Goal: Task Accomplishment & Management: Use online tool/utility

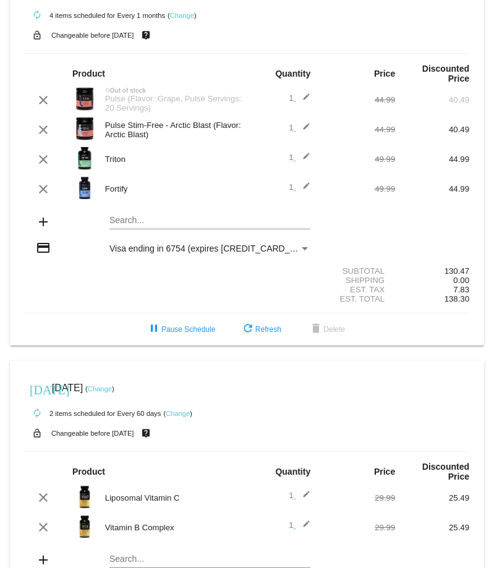
scroll to position [62, 0]
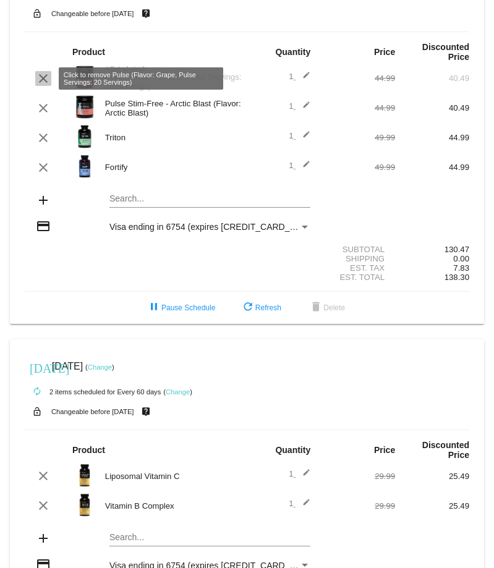
click at [42, 77] on mat-icon "clear" at bounding box center [43, 78] width 15 height 15
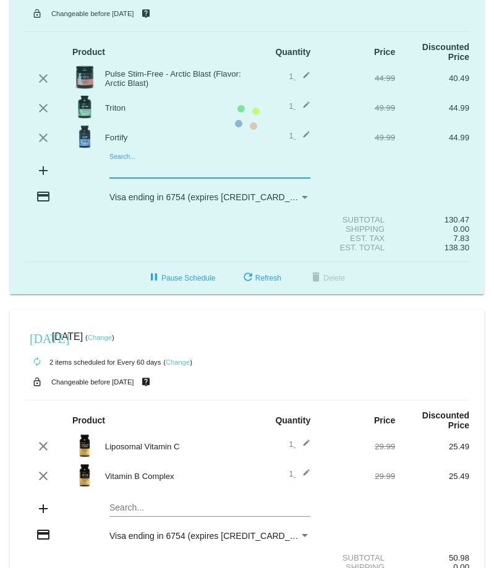
click at [156, 169] on mat-card "[DATE] [DATE] ( Change ) autorenew 3 items scheduled for Every 1 months ( Chang…" at bounding box center [247, 117] width 474 height 353
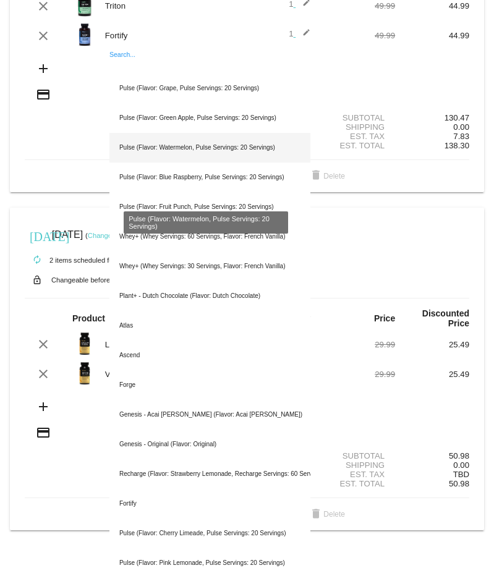
scroll to position [185, 0]
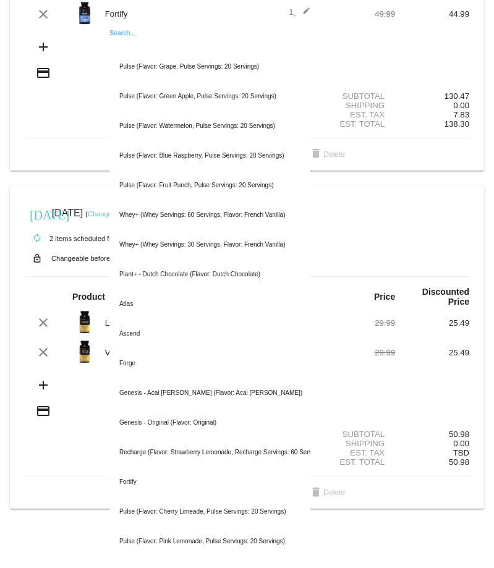
click at [136, 45] on input "Search..." at bounding box center [209, 46] width 201 height 10
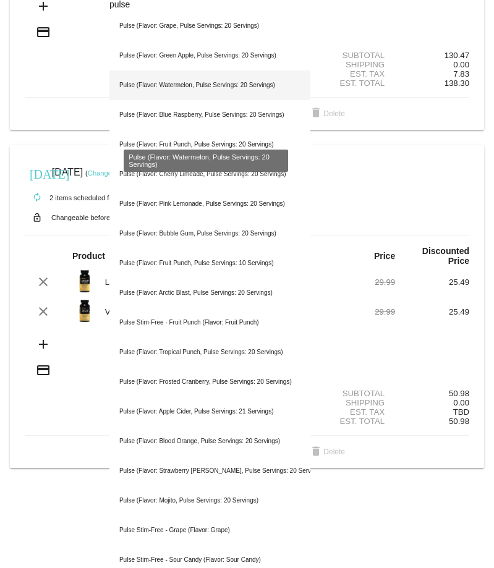
scroll to position [247, 0]
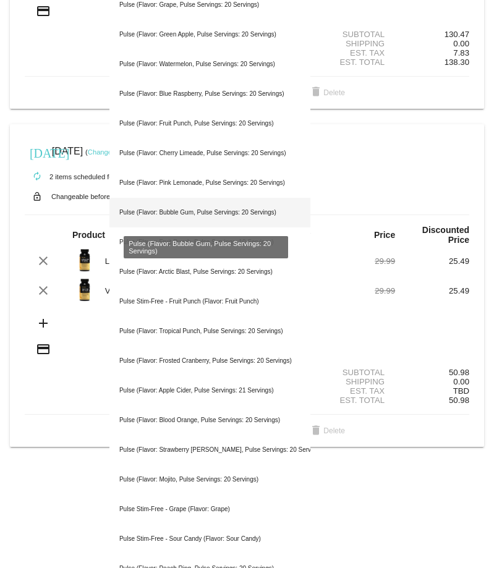
type input "pulse"
click at [205, 210] on div "Pulse (Flavor: Bubble Gum, Pulse Servings: 20 Servings)" at bounding box center [209, 213] width 201 height 30
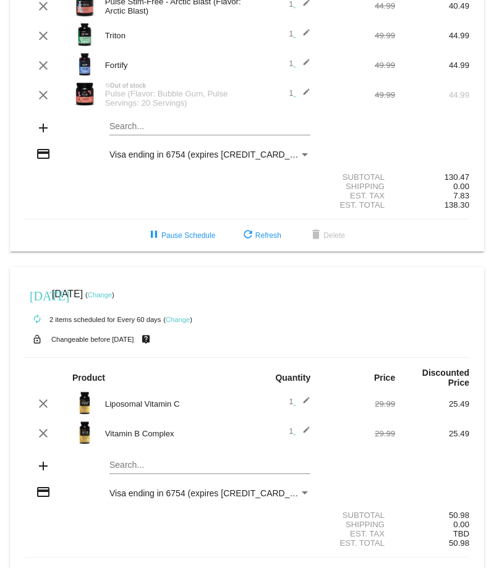
scroll to position [171, 0]
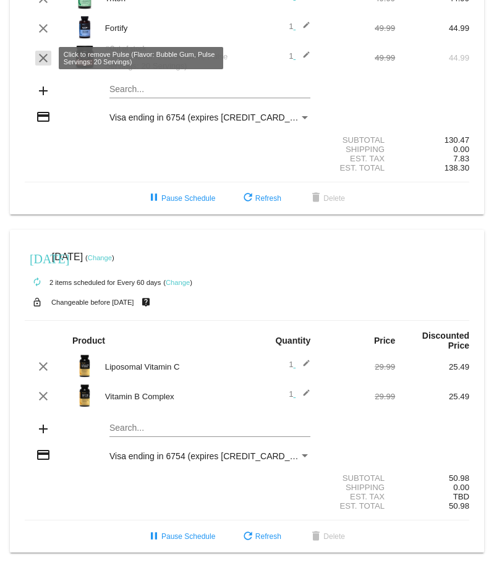
click at [40, 56] on mat-icon "clear" at bounding box center [43, 58] width 15 height 15
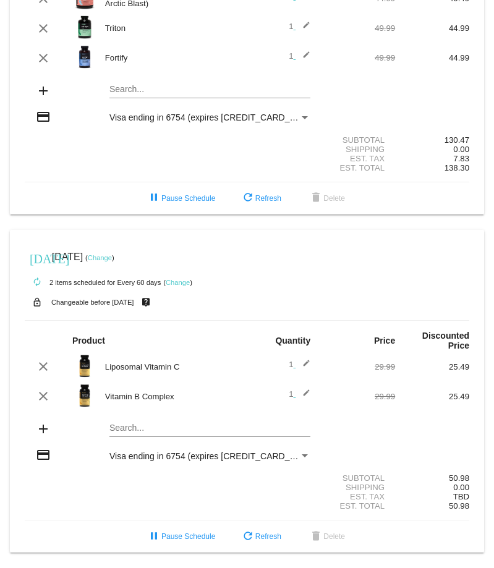
scroll to position [142, 0]
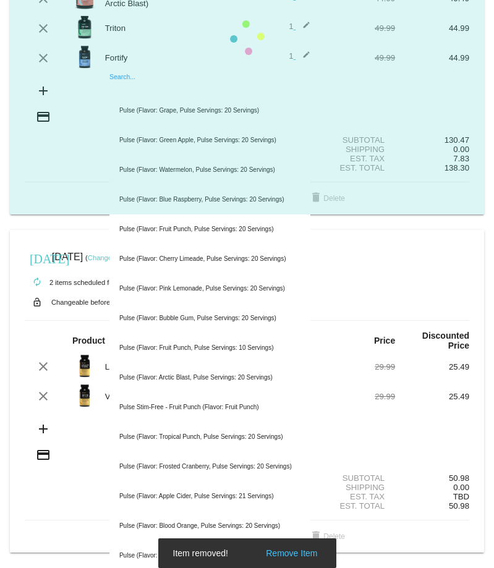
click at [171, 91] on mat-card "[DATE] [DATE] ( Change ) autorenew 3 items scheduled for Every 1 months ( Chang…" at bounding box center [247, 38] width 474 height 353
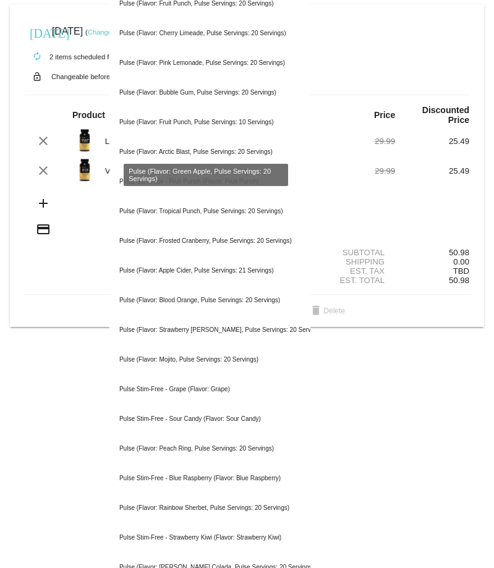
scroll to position [389, 0]
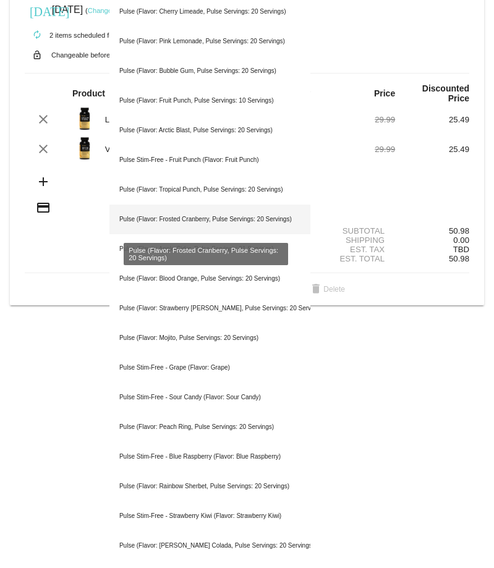
type input "pulse"
click at [190, 219] on div "Pulse (Flavor: Frosted Cranberry, Pulse Servings: 20 Servings)" at bounding box center [209, 220] width 201 height 30
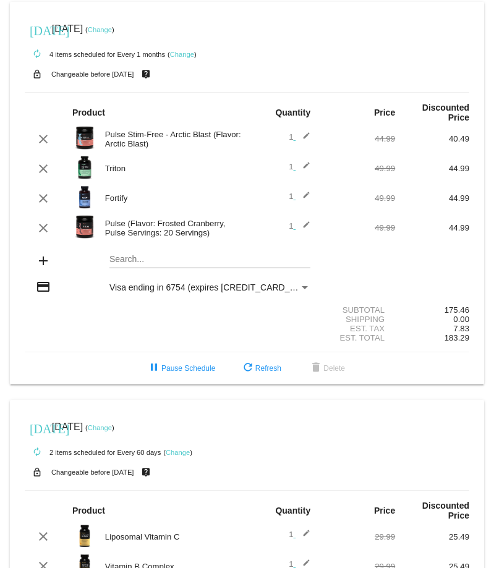
scroll to position [0, 0]
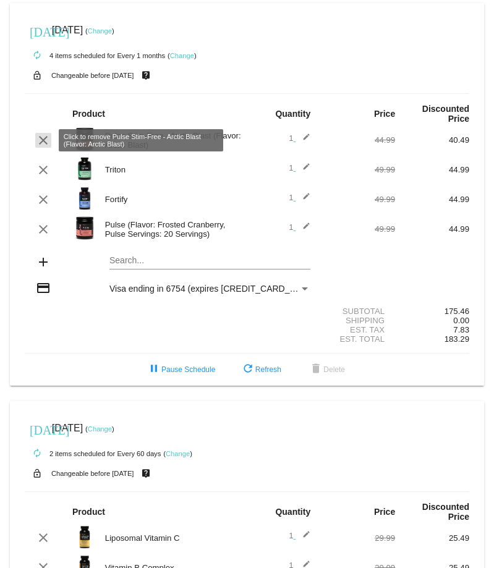
click at [41, 140] on mat-icon "clear" at bounding box center [43, 140] width 15 height 15
